Goal: Task Accomplishment & Management: Manage account settings

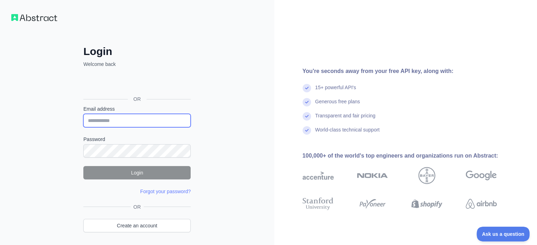
click at [139, 123] on input "Email address" at bounding box center [136, 120] width 107 height 13
paste input "**********"
type input "**********"
click at [132, 141] on label "Password" at bounding box center [136, 139] width 107 height 7
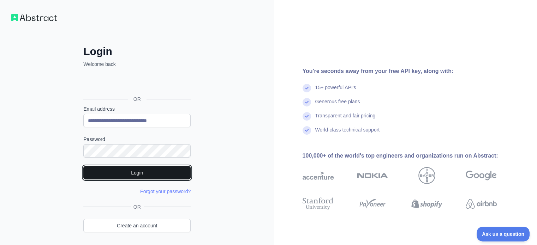
click at [132, 171] on button "Login" at bounding box center [136, 172] width 107 height 13
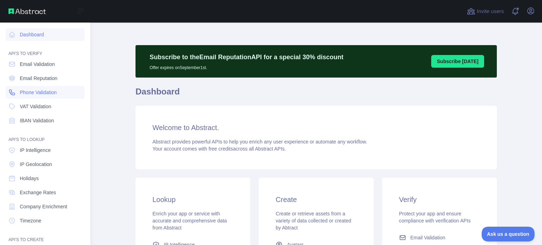
click at [44, 94] on span "Phone Validation" at bounding box center [38, 92] width 37 height 7
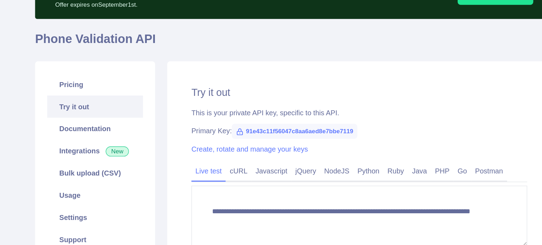
scroll to position [37, 0]
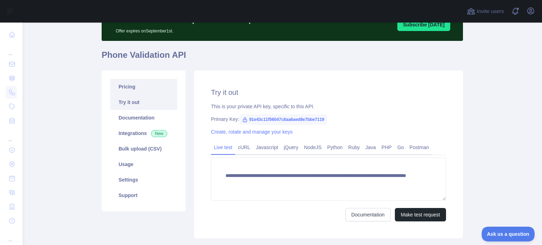
click at [142, 92] on link "Pricing" at bounding box center [143, 87] width 67 height 16
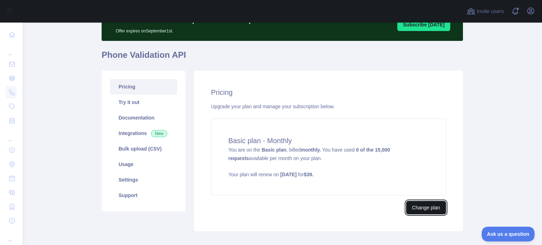
click at [425, 206] on button "Change plan" at bounding box center [426, 207] width 40 height 13
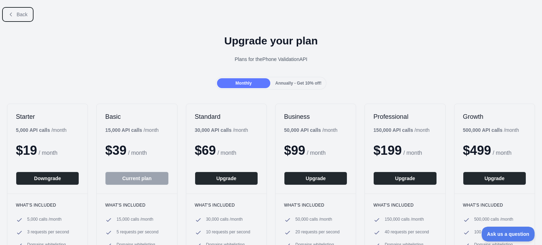
click at [10, 14] on icon at bounding box center [11, 15] width 6 height 6
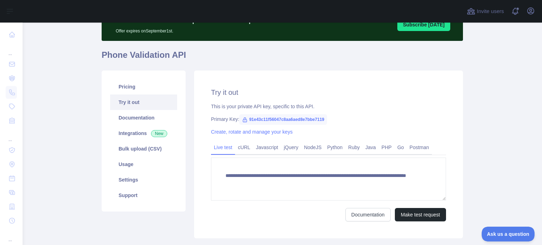
click at [128, 74] on div "Pricing Try it out Documentation Integrations New Bulk upload (CSV) Usage Setti…" at bounding box center [144, 141] width 84 height 141
click at [127, 86] on link "Pricing" at bounding box center [143, 87] width 67 height 16
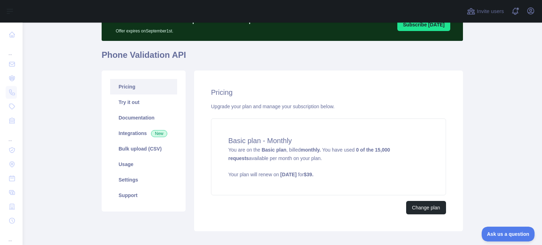
click at [302, 213] on div "Change plan" at bounding box center [328, 207] width 235 height 13
click at [120, 104] on link "Try it out" at bounding box center [143, 103] width 67 height 16
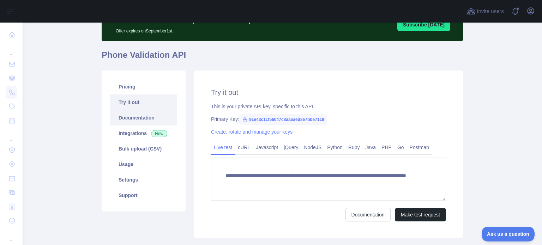
click at [138, 117] on link "Documentation" at bounding box center [143, 118] width 67 height 16
click at [133, 134] on link "Integrations New" at bounding box center [143, 134] width 67 height 16
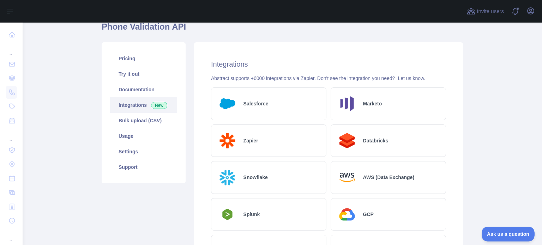
scroll to position [25, 0]
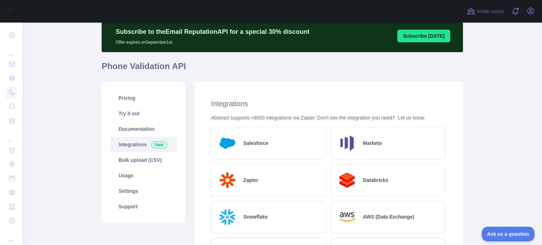
click at [277, 147] on div "Salesforce" at bounding box center [268, 143] width 115 height 33
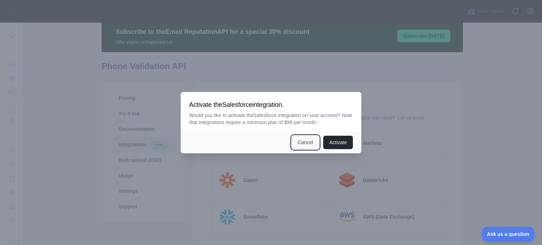
click at [298, 141] on button "Cancel" at bounding box center [306, 142] width 28 height 13
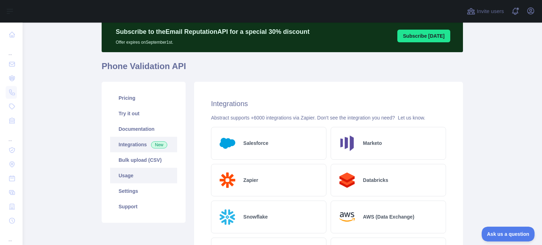
click at [131, 179] on link "Usage" at bounding box center [143, 176] width 67 height 16
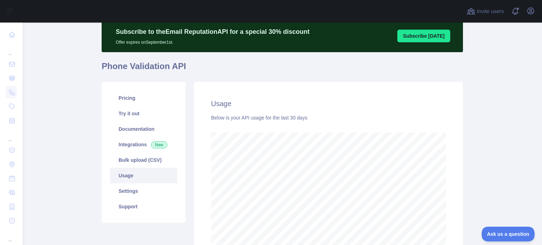
scroll to position [223, 514]
click at [114, 189] on link "Settings" at bounding box center [143, 192] width 67 height 16
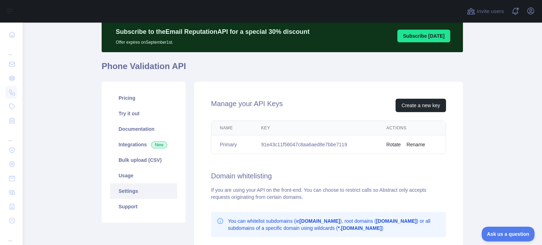
scroll to position [96, 0]
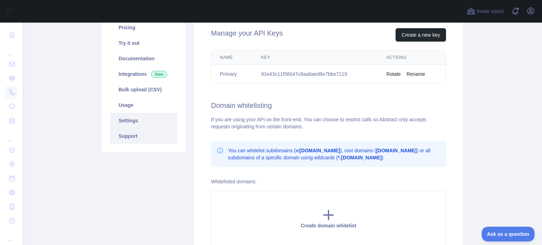
click at [117, 137] on link "Support" at bounding box center [143, 136] width 67 height 16
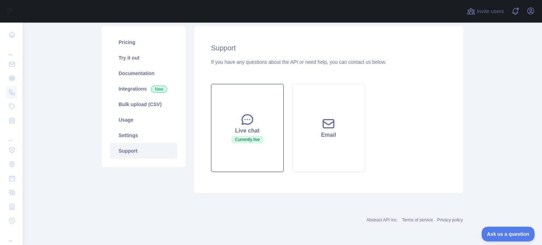
scroll to position [46, 0]
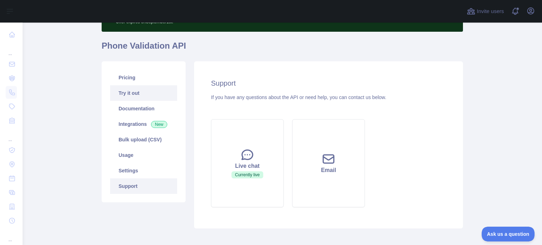
click at [140, 88] on link "Try it out" at bounding box center [143, 93] width 67 height 16
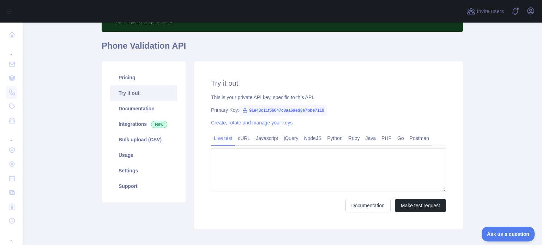
type textarea "**********"
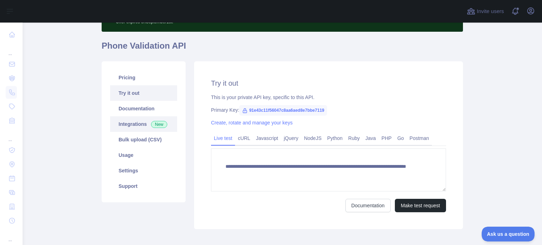
click at [133, 122] on link "Integrations New" at bounding box center [143, 124] width 67 height 16
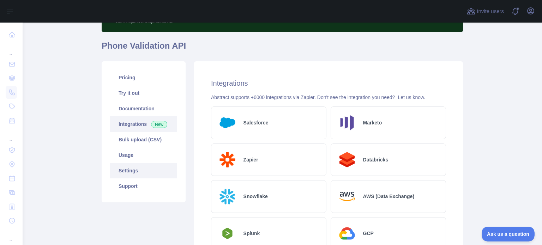
click at [133, 170] on link "Settings" at bounding box center [143, 171] width 67 height 16
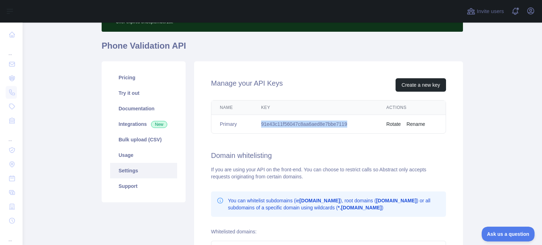
drag, startPoint x: 349, startPoint y: 122, endPoint x: 260, endPoint y: 128, distance: 89.1
click at [260, 128] on td "91e43c11f56047c8aa6aed8e7bbe7119" at bounding box center [315, 124] width 125 height 19
copy td "91e43c11f56047c8aa6aed8e7bbe7119"
